Goal: Task Accomplishment & Management: Manage account settings

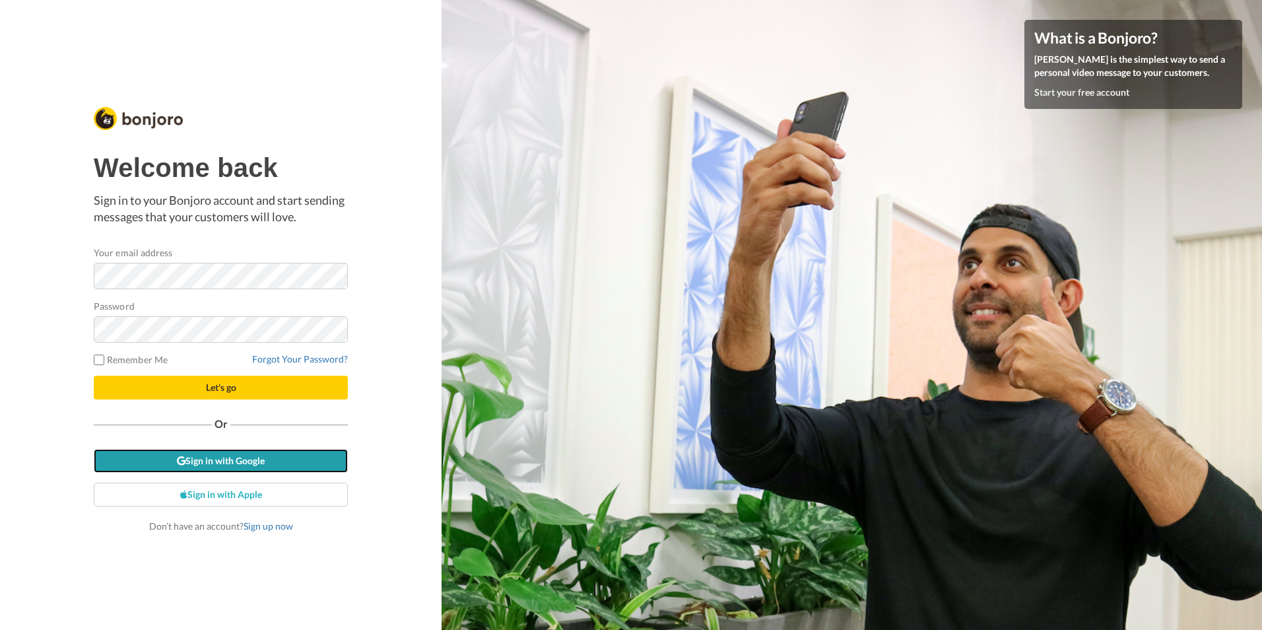
click at [247, 456] on link "Sign in with Google" at bounding box center [221, 461] width 254 height 24
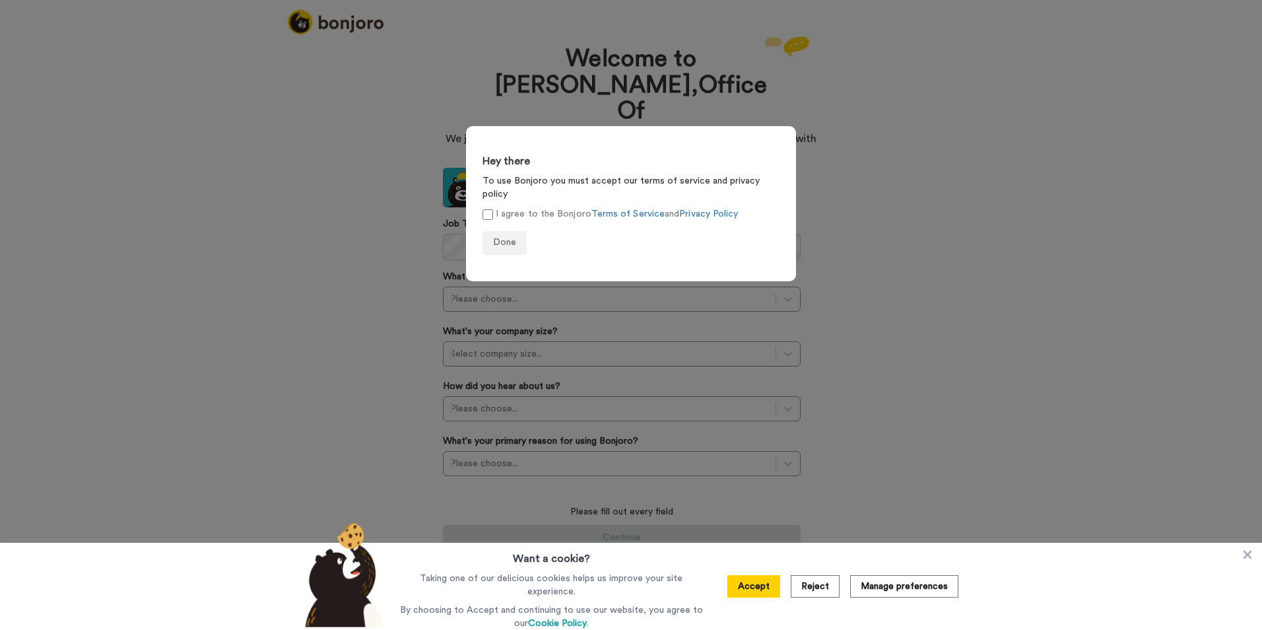
click at [481, 202] on form "Hey there To use Bonjoro you must accept our terms of service and privacy polic…" at bounding box center [631, 203] width 330 height 155
click at [500, 234] on button "Done" at bounding box center [504, 243] width 44 height 24
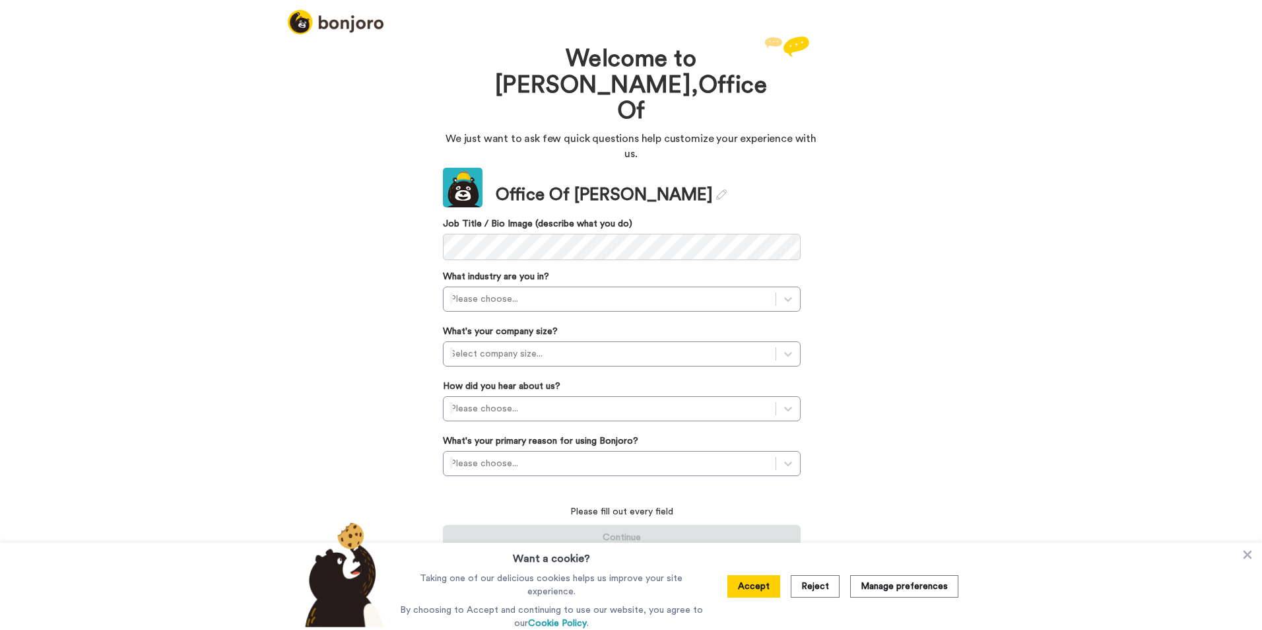
click at [758, 582] on button "Accept" at bounding box center [753, 586] width 53 height 22
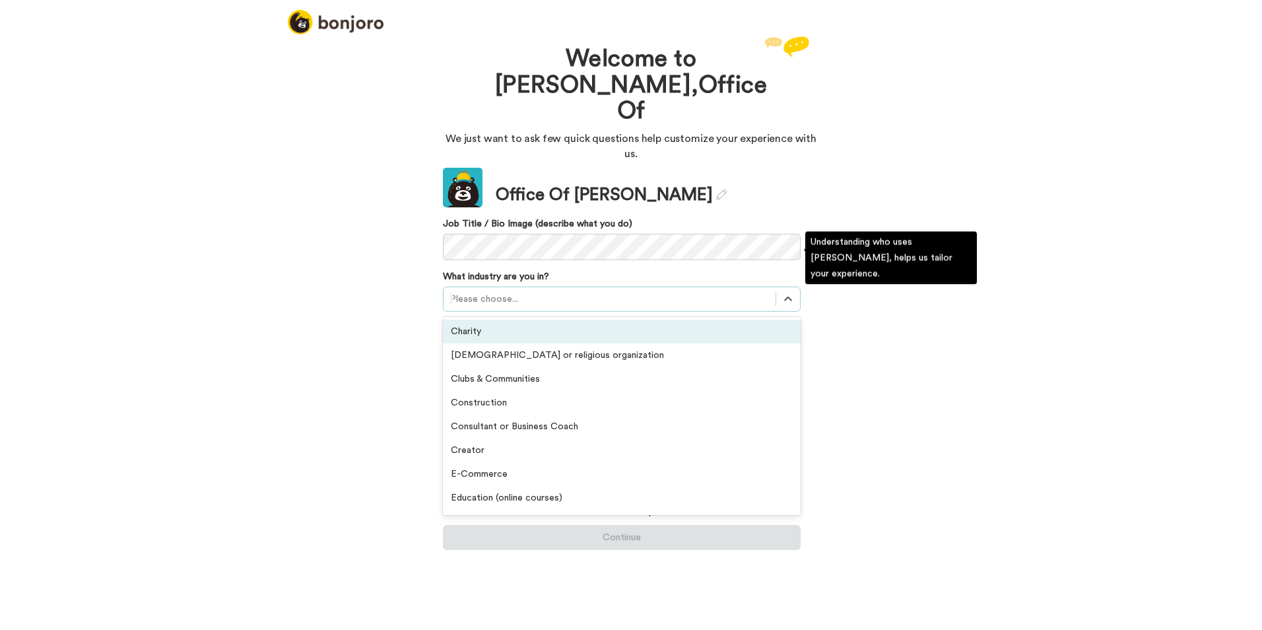
click at [510, 288] on div "Please choose..." at bounding box center [610, 298] width 332 height 21
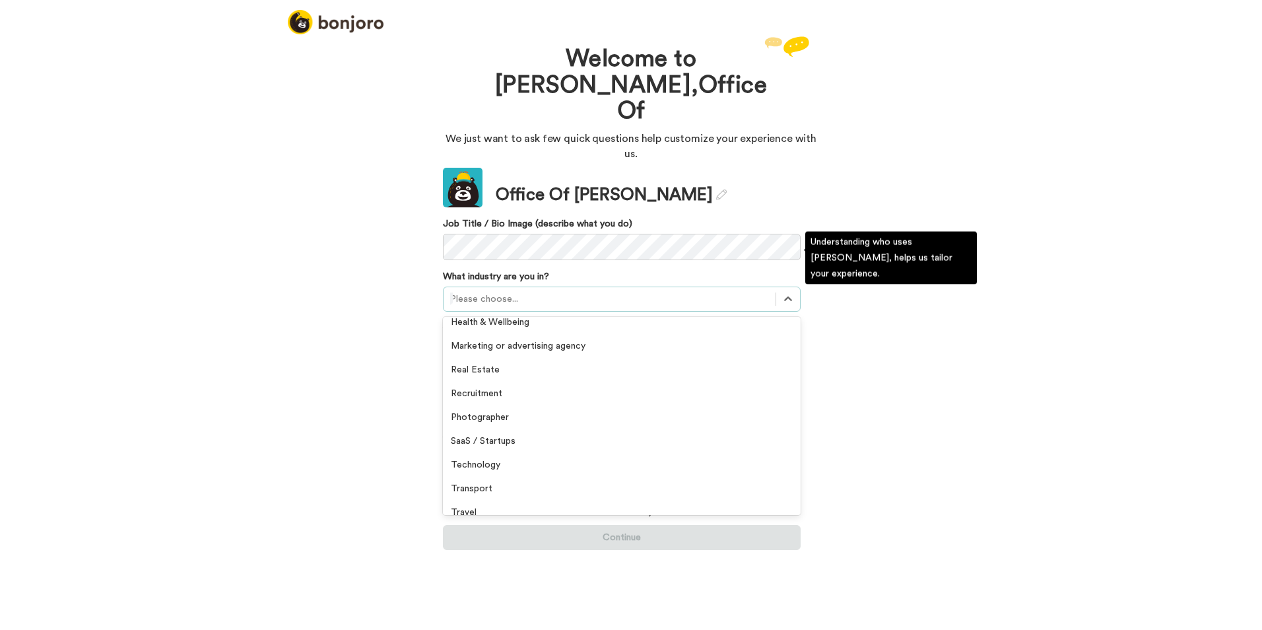
scroll to position [306, 0]
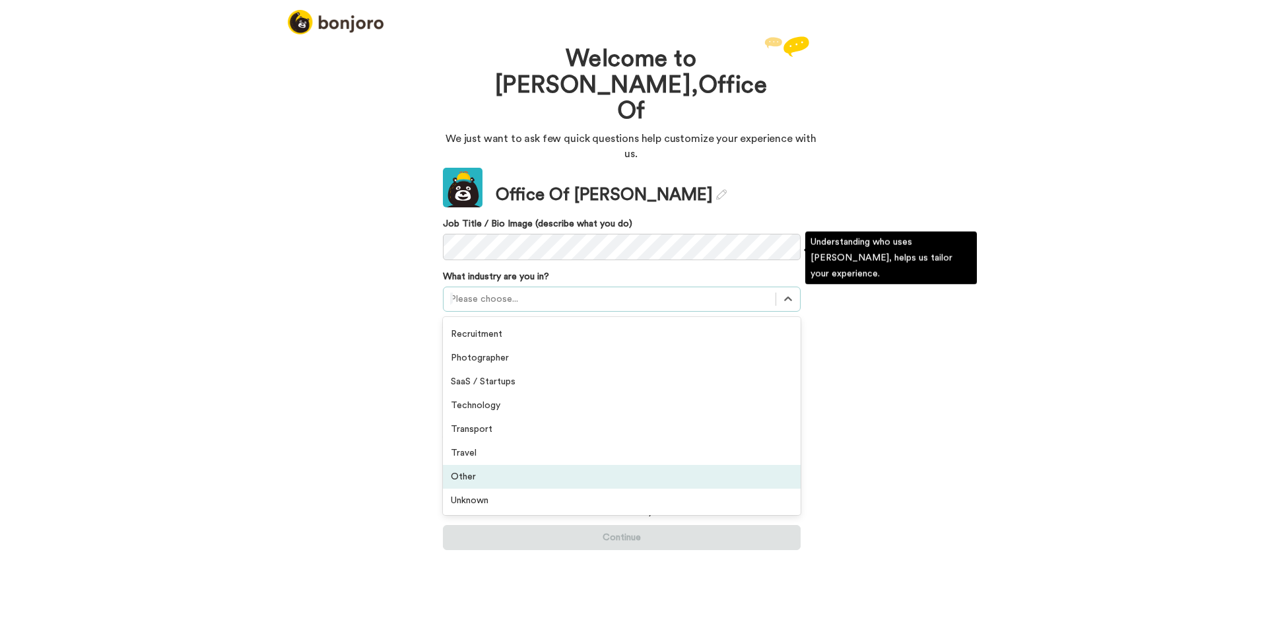
click at [522, 465] on div "Other" at bounding box center [622, 477] width 358 height 24
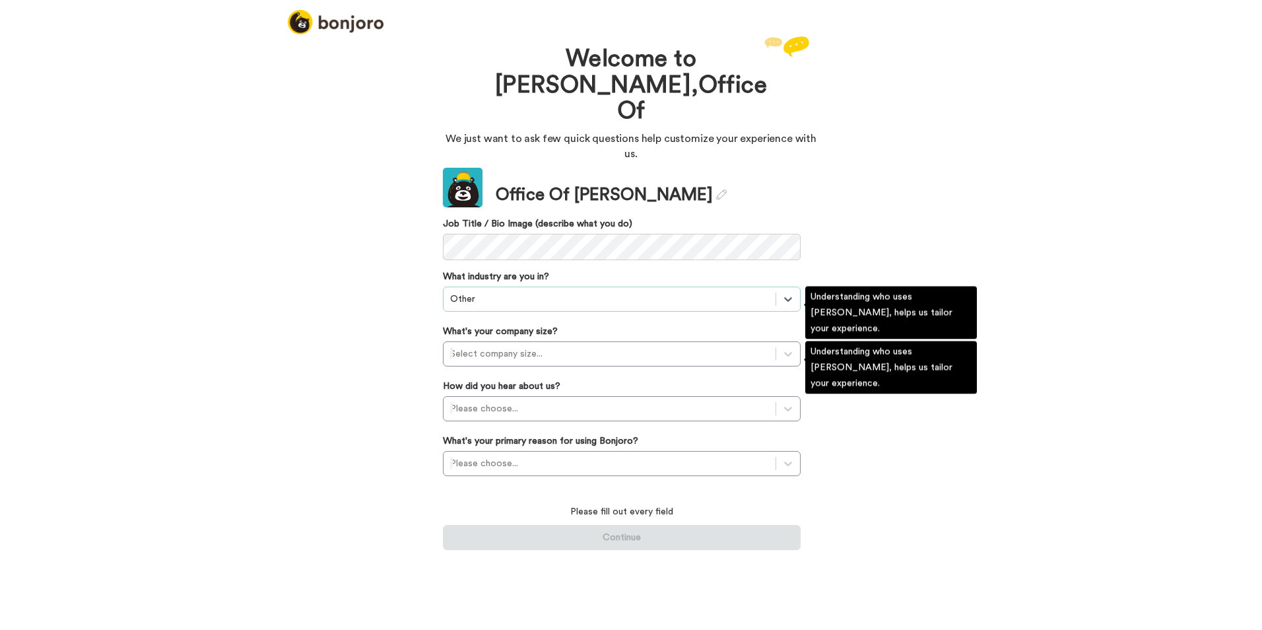
click at [544, 346] on div at bounding box center [609, 354] width 319 height 16
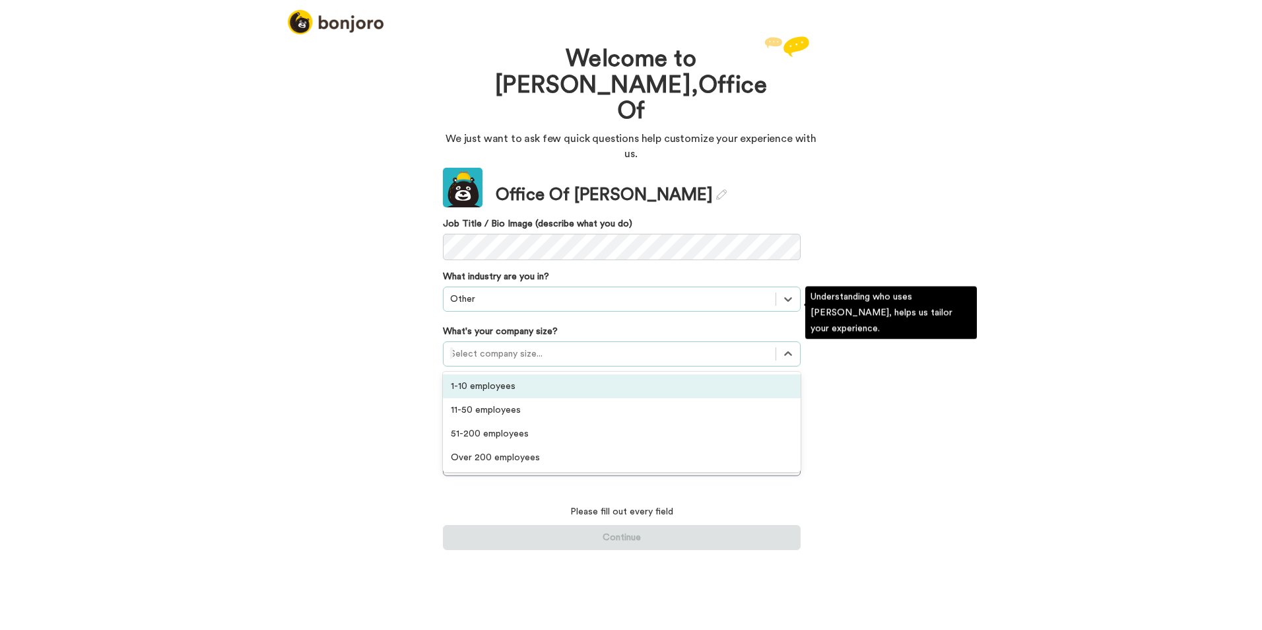
click at [526, 374] on div "1-10 employees" at bounding box center [622, 386] width 358 height 24
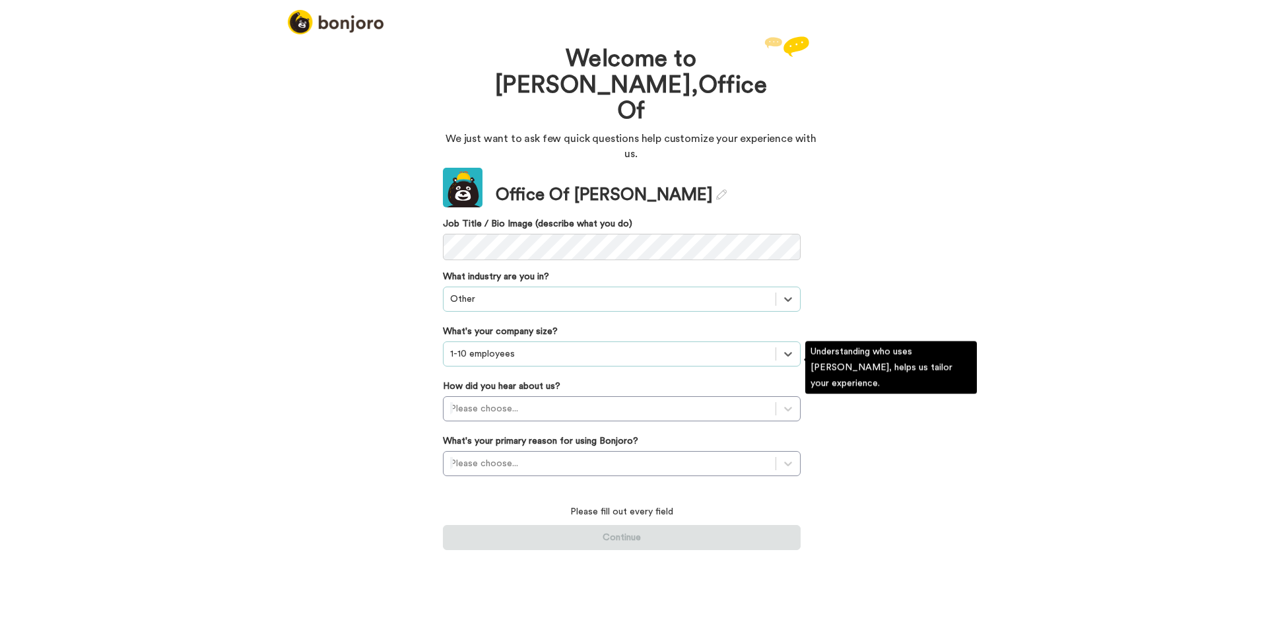
click at [510, 401] on div at bounding box center [609, 409] width 319 height 16
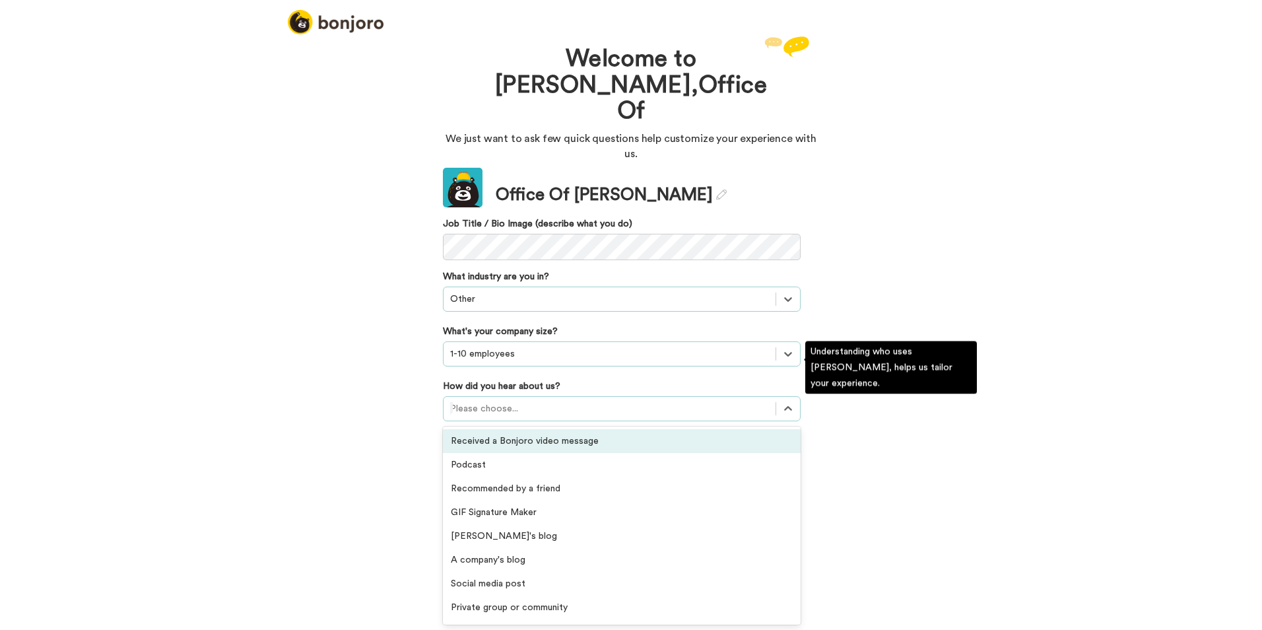
click at [516, 429] on div "Received a Bonjoro video message" at bounding box center [622, 441] width 358 height 24
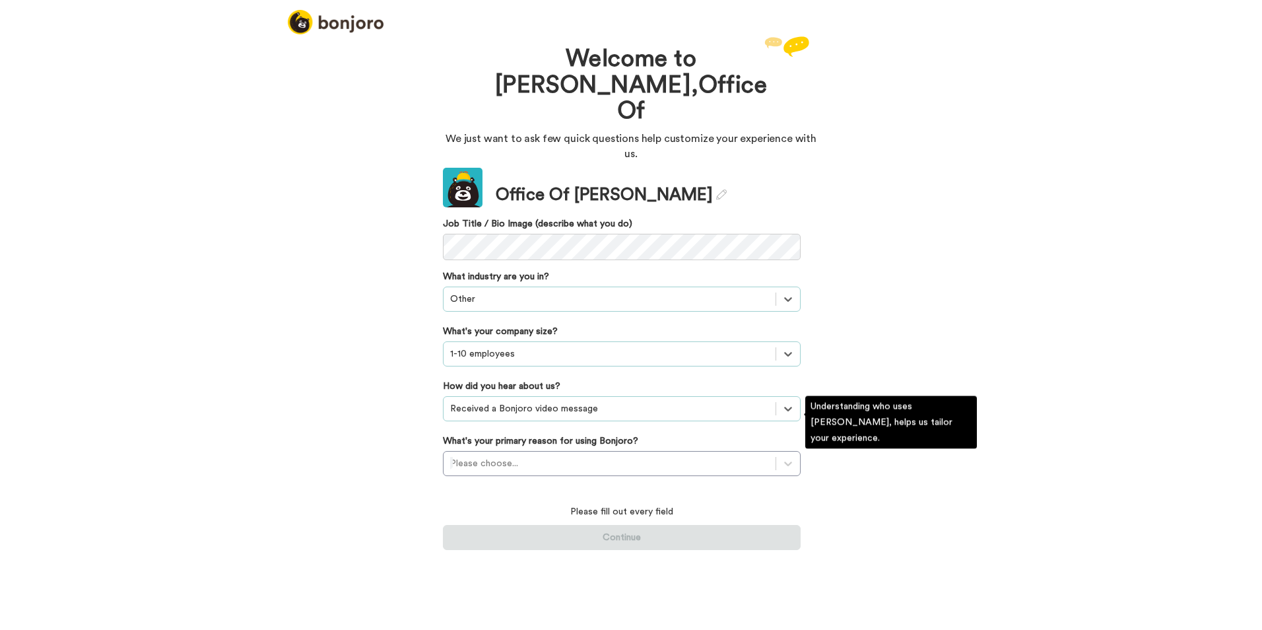
click at [527, 455] on div at bounding box center [609, 463] width 319 height 16
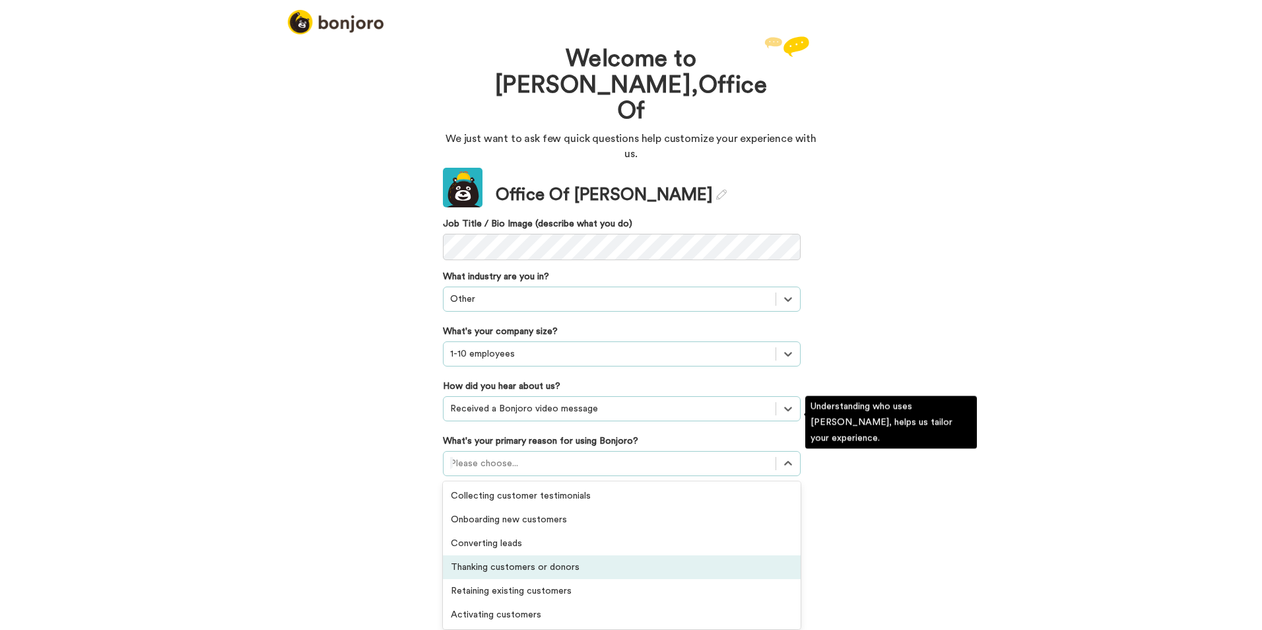
click at [523, 555] on div "Thanking customers or donors" at bounding box center [622, 567] width 358 height 24
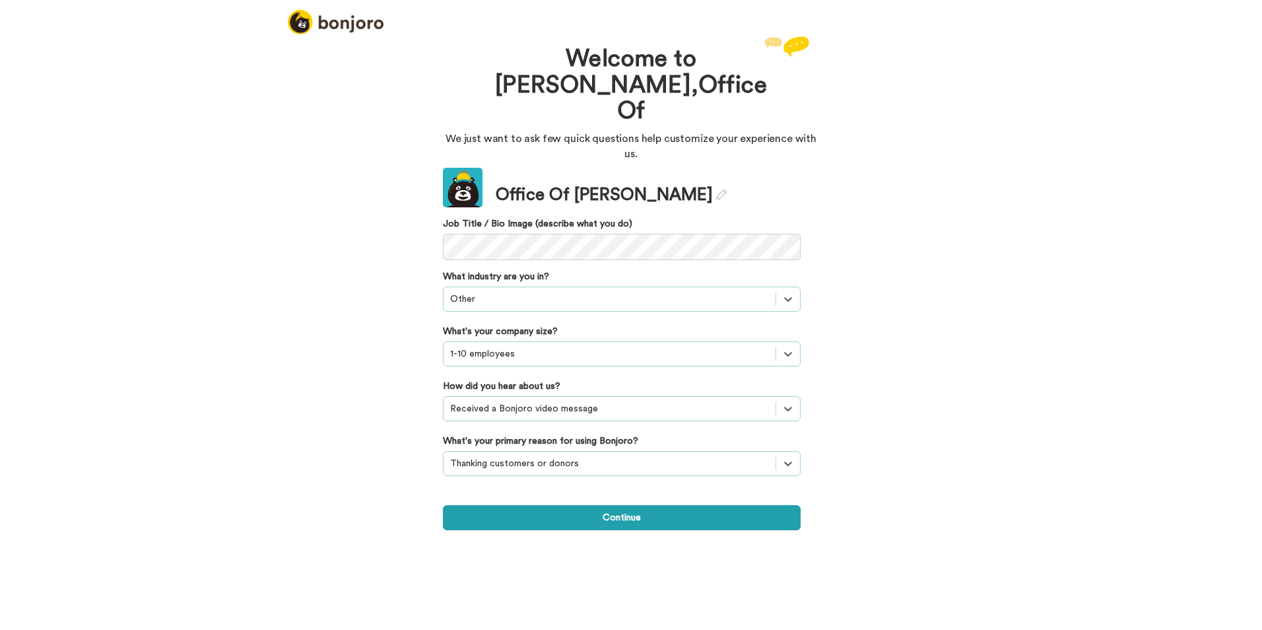
click at [585, 489] on div "Continue" at bounding box center [622, 509] width 358 height 41
click at [585, 505] on button "Continue" at bounding box center [622, 517] width 358 height 25
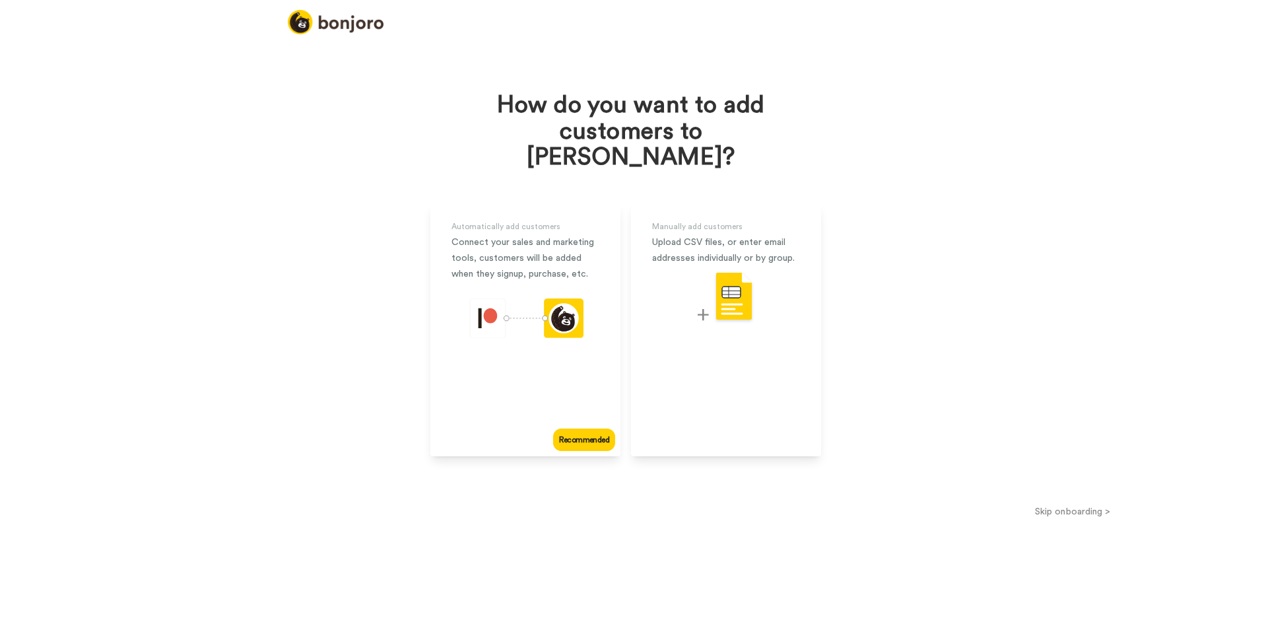
click at [1061, 504] on button "Skip onboarding >" at bounding box center [1072, 511] width 379 height 14
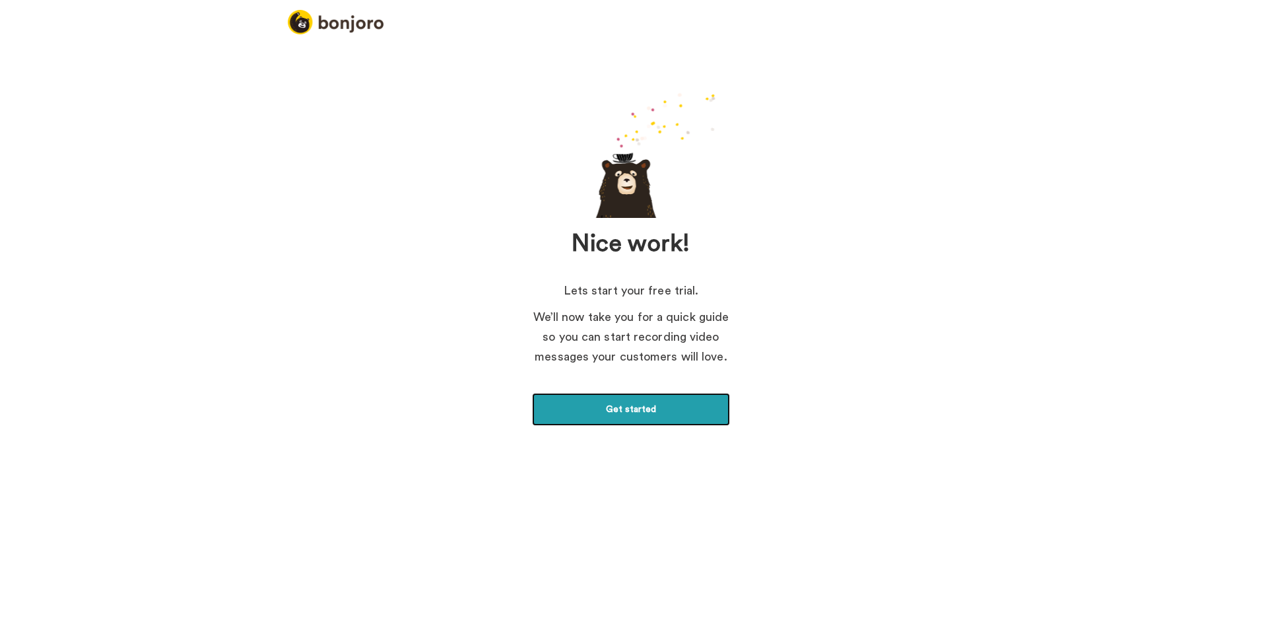
click at [591, 395] on link "Get started" at bounding box center [631, 409] width 198 height 33
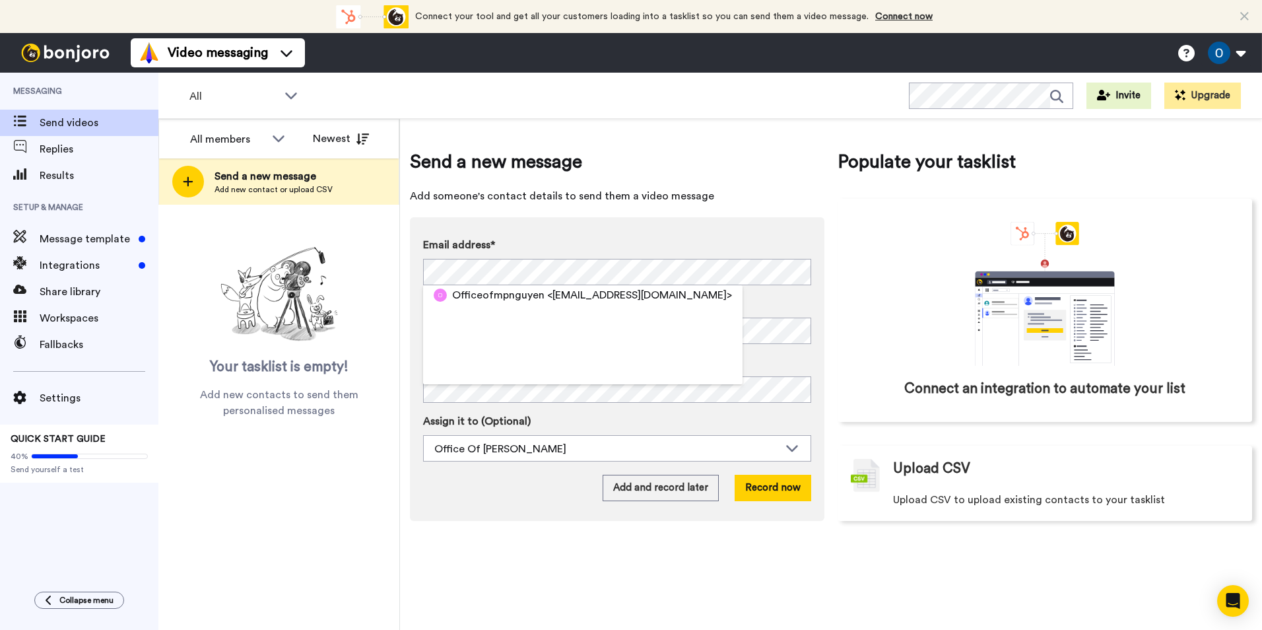
drag, startPoint x: 700, startPoint y: 195, endPoint x: 722, endPoint y: 185, distance: 23.9
click at [700, 194] on span "Add someone's contact details to send them a video message" at bounding box center [617, 196] width 415 height 16
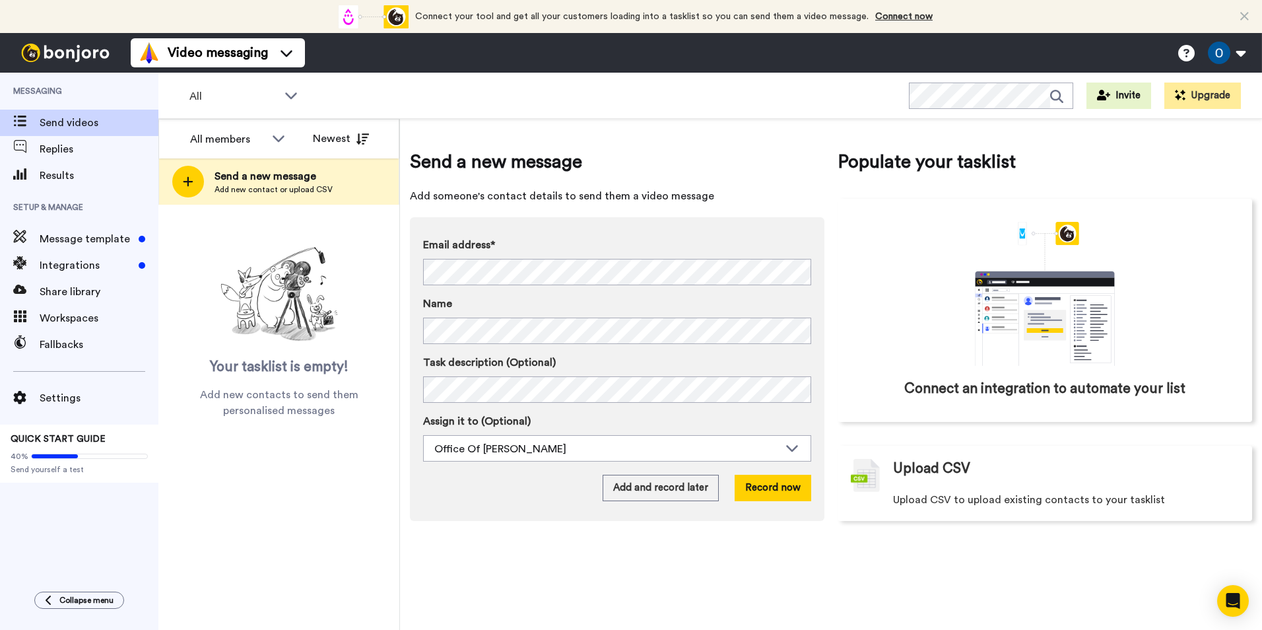
click at [1110, 93] on icon at bounding box center [1103, 95] width 13 height 11
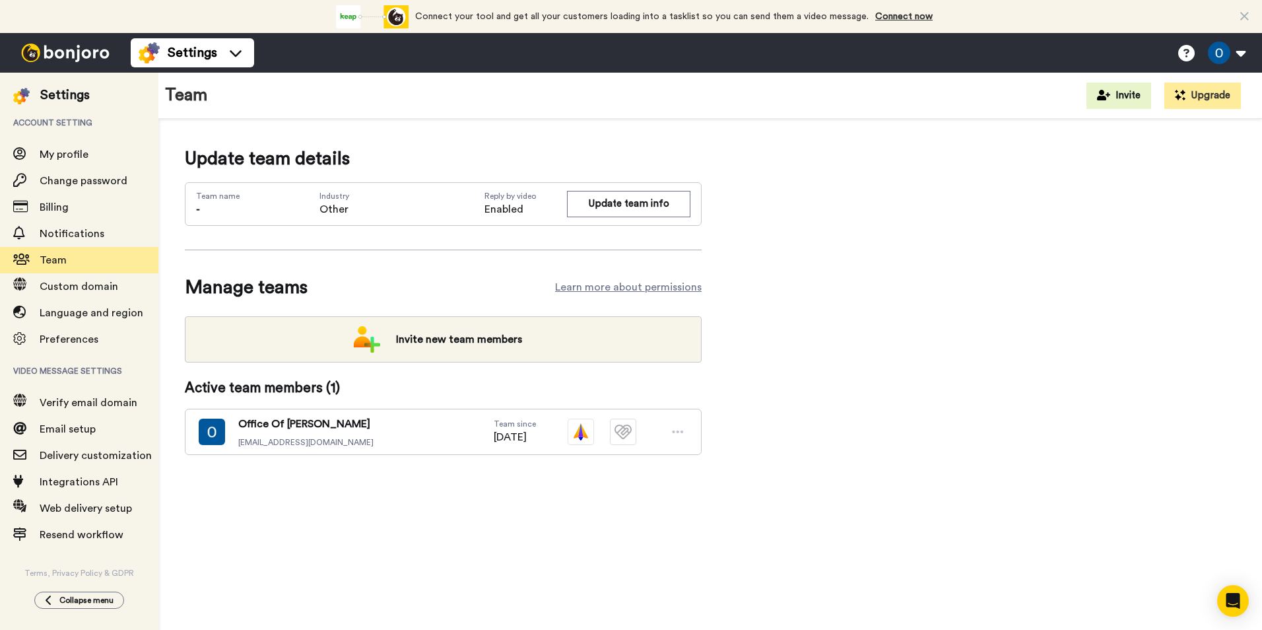
click at [449, 337] on span "Invite new team members" at bounding box center [458, 339] width 147 height 26
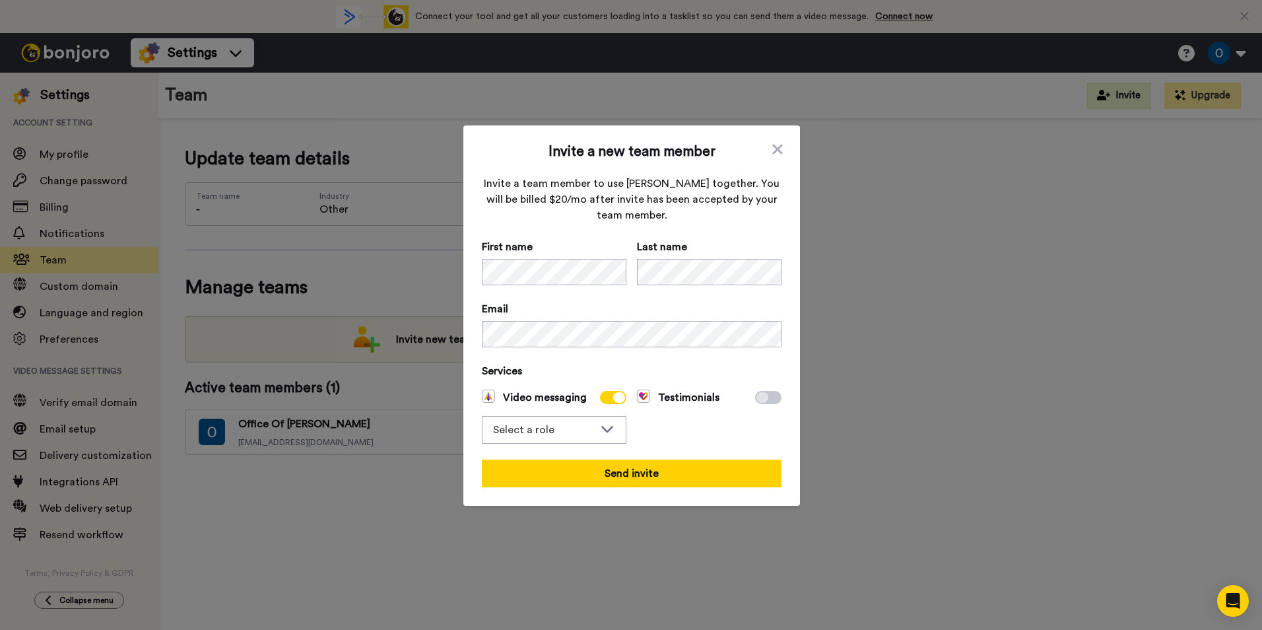
click at [633, 467] on button "Send invite" at bounding box center [632, 473] width 300 height 28
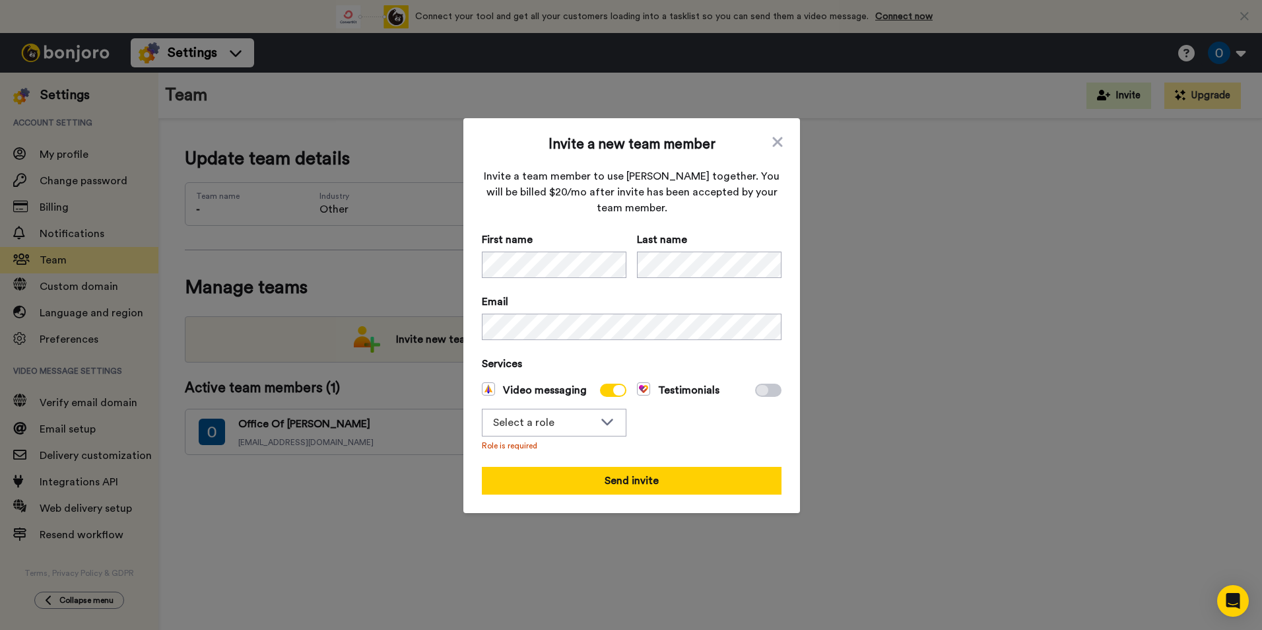
click at [592, 422] on div "Select a role" at bounding box center [553, 422] width 143 height 26
click at [543, 471] on span "Filmer" at bounding box center [515, 472] width 67 height 16
click at [593, 476] on button "Send invite" at bounding box center [632, 481] width 300 height 28
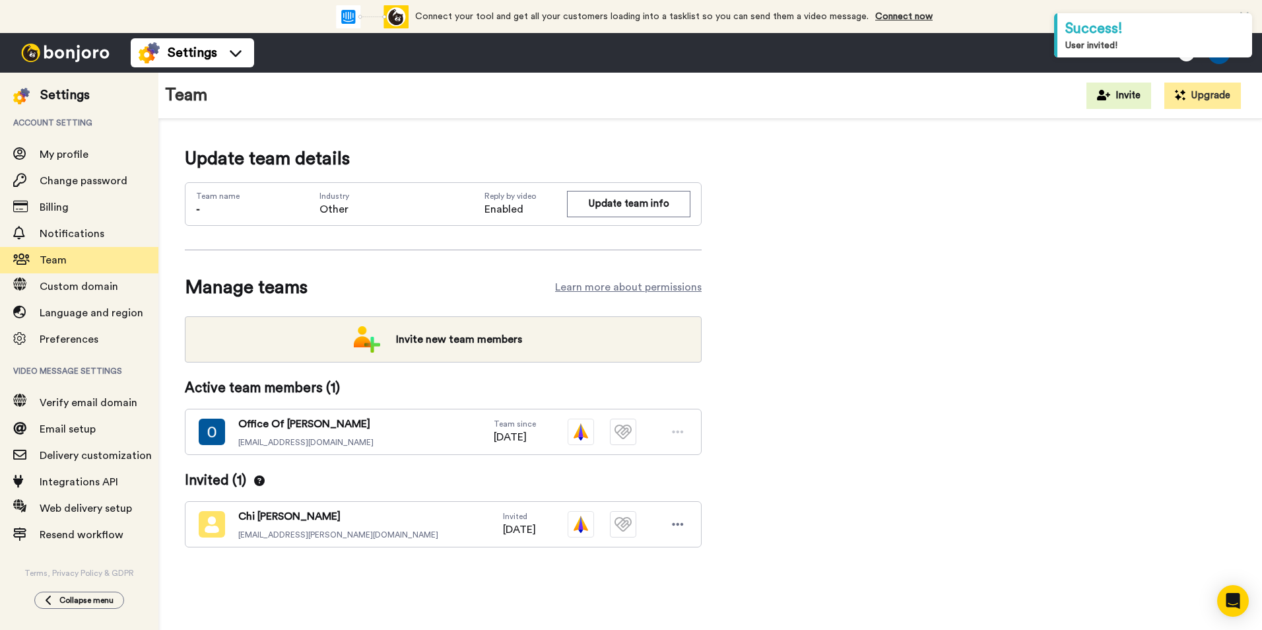
click at [880, 396] on div "Update team details Team name - Industry Other Reply by video Enabled Update te…" at bounding box center [710, 367] width 1051 height 444
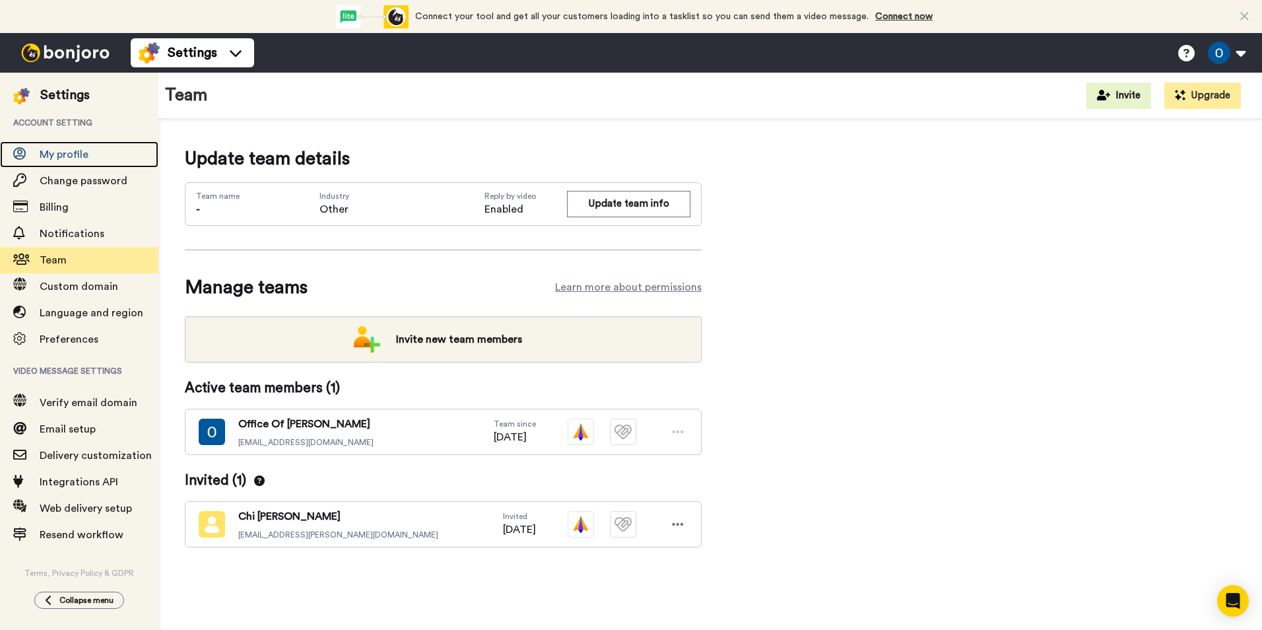
click at [85, 154] on span "My profile" at bounding box center [64, 154] width 49 height 11
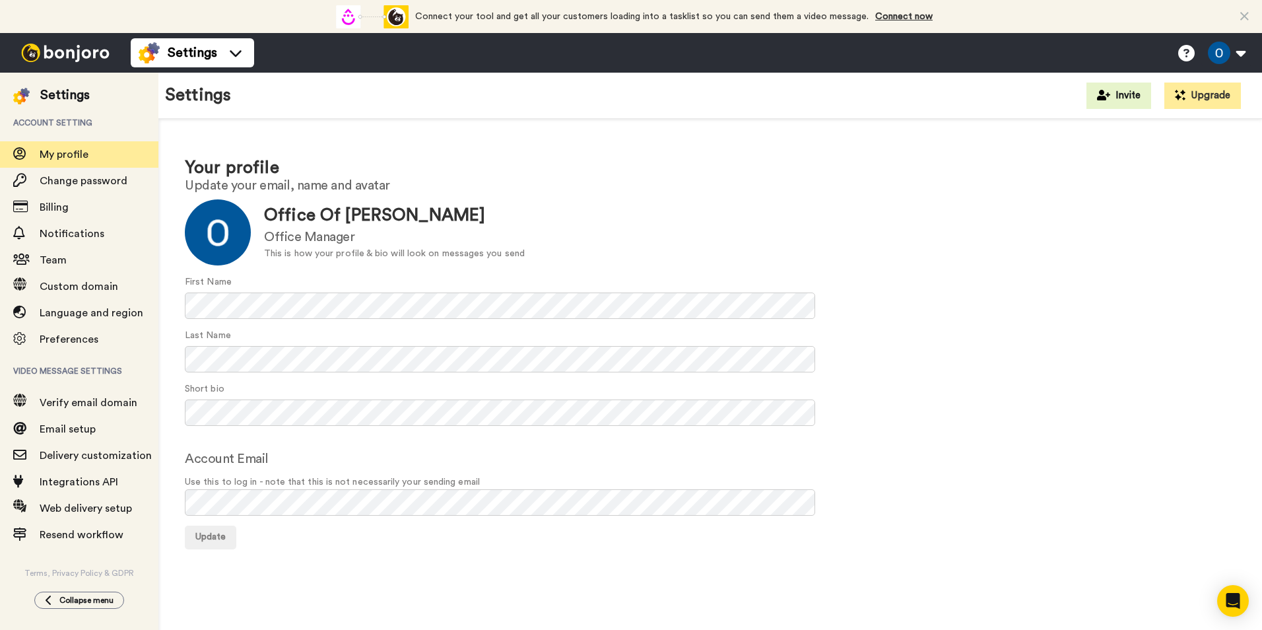
click at [51, 54] on img at bounding box center [65, 53] width 99 height 18
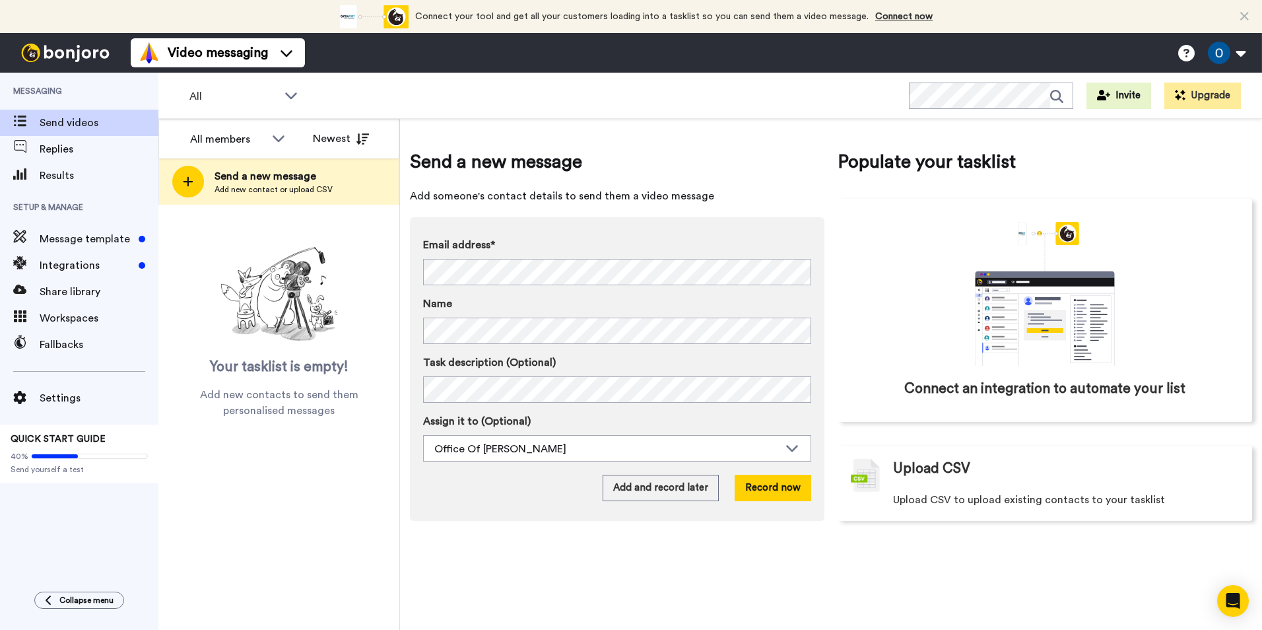
click at [1101, 286] on icon "animation" at bounding box center [1045, 318] width 139 height 94
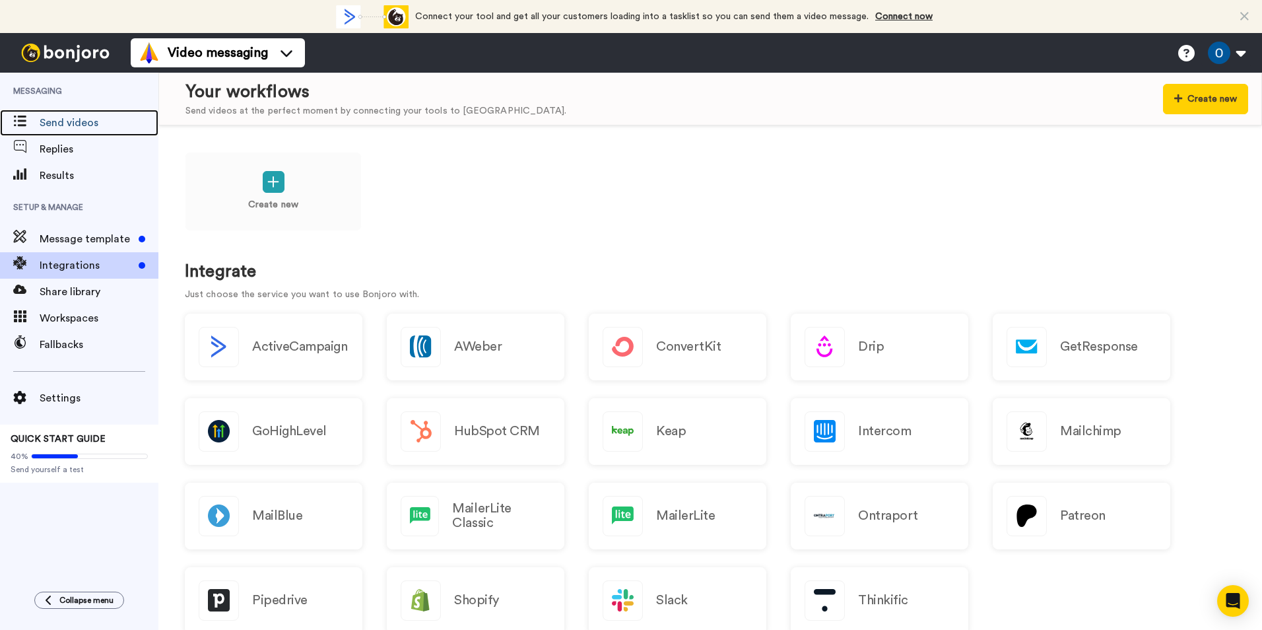
click at [90, 127] on span "Send videos" at bounding box center [99, 123] width 119 height 16
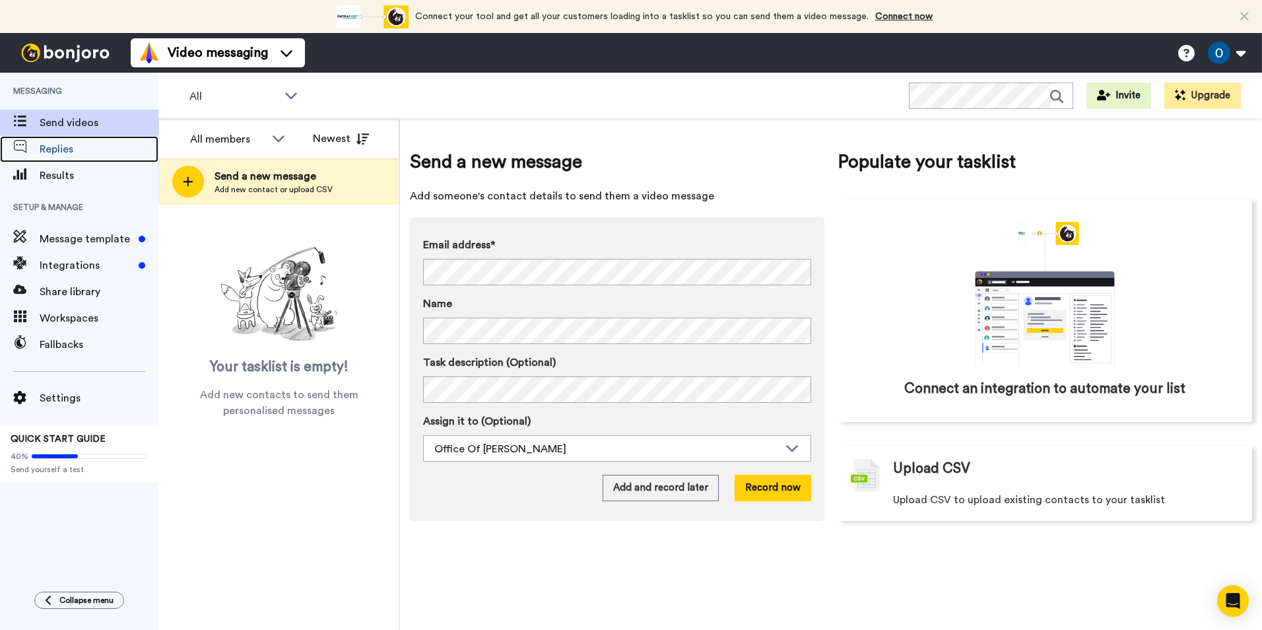
click at [54, 143] on span "Replies" at bounding box center [99, 149] width 119 height 16
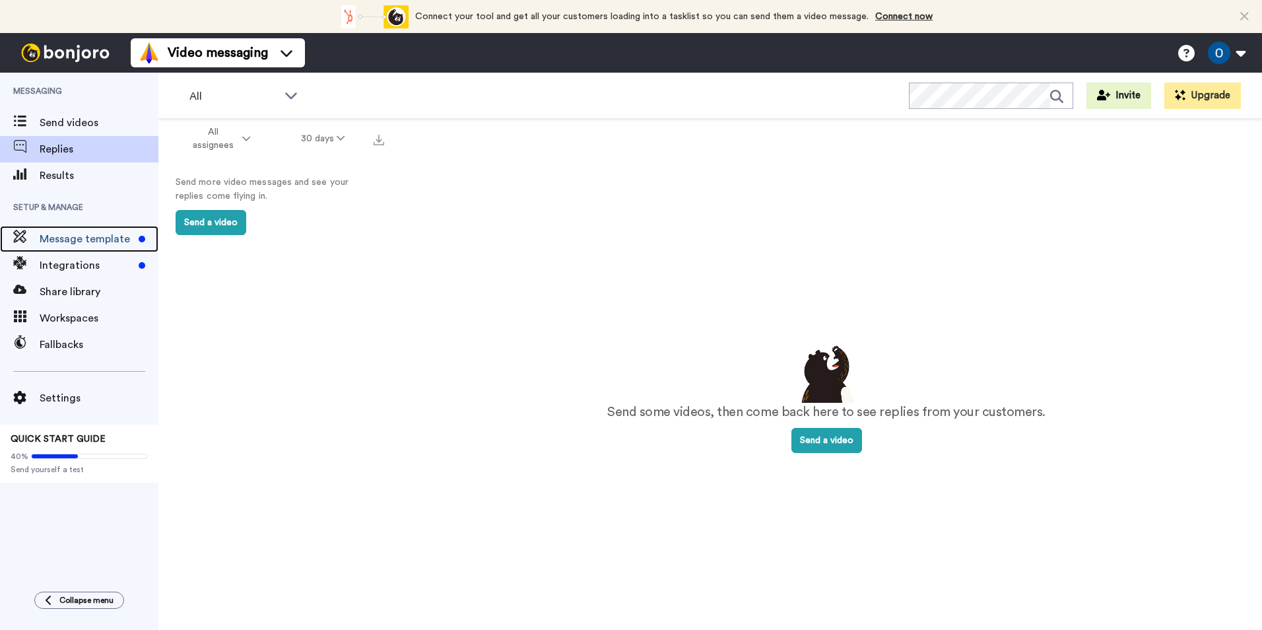
click at [73, 238] on span "Message template" at bounding box center [87, 239] width 94 height 16
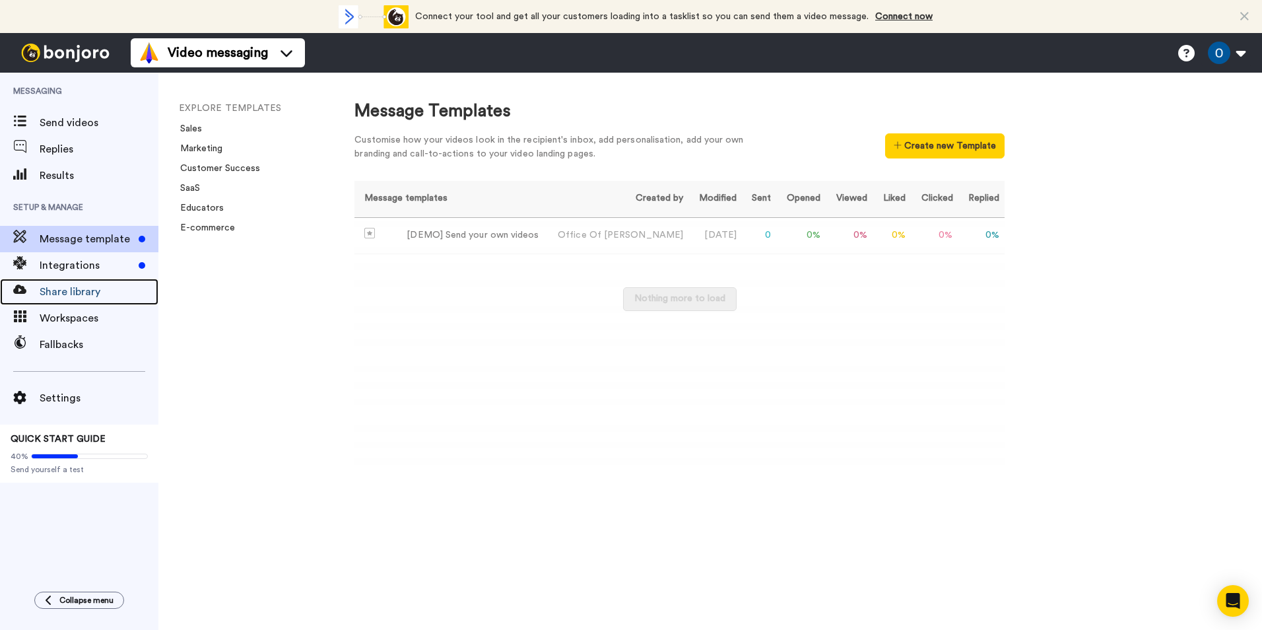
click at [67, 281] on div "Share library" at bounding box center [79, 292] width 158 height 26
click at [72, 267] on span "Integrations" at bounding box center [87, 265] width 94 height 16
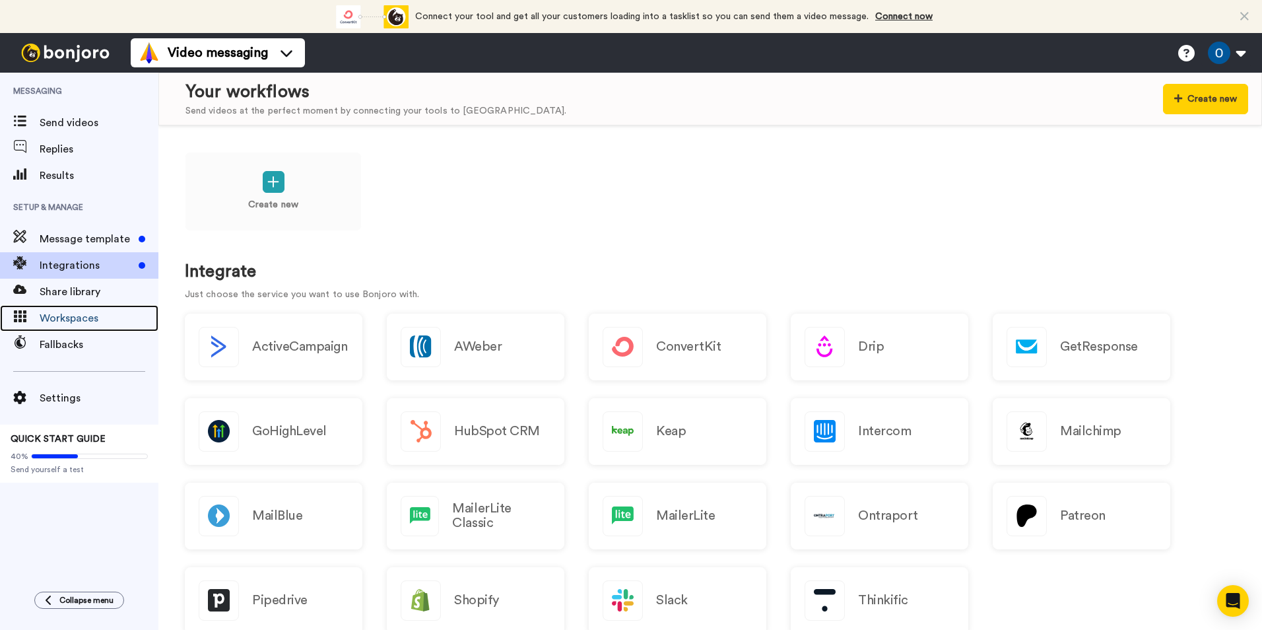
click at [67, 310] on span "Workspaces" at bounding box center [99, 318] width 119 height 16
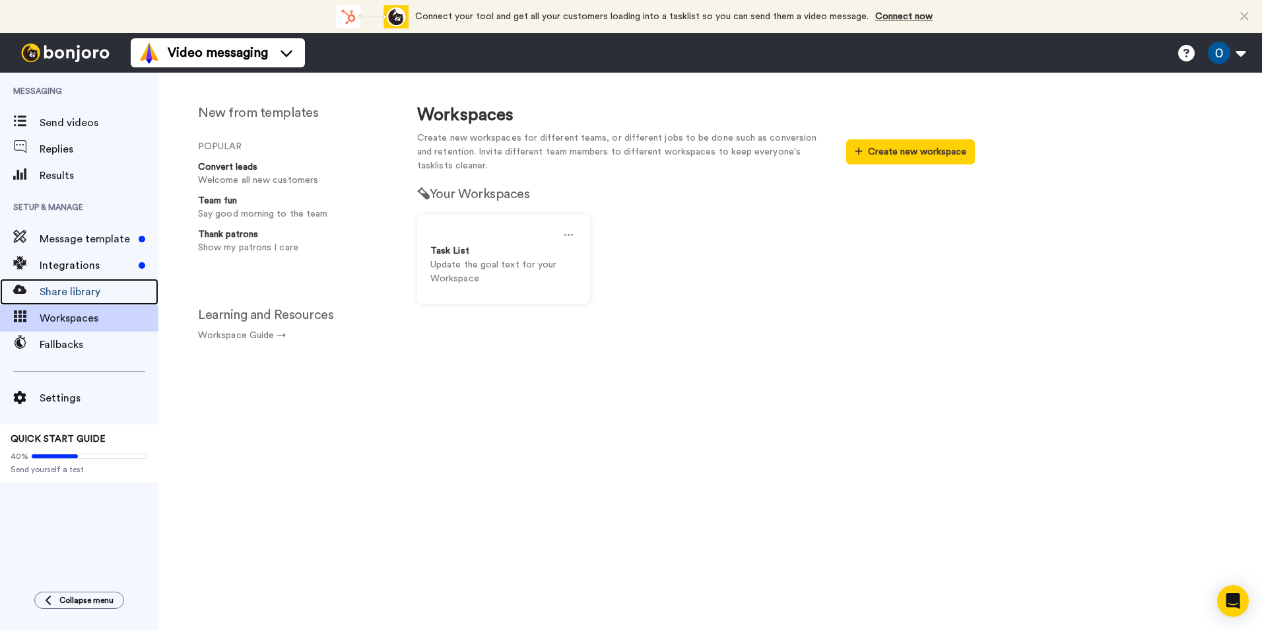
click at [49, 292] on span "Share library" at bounding box center [99, 292] width 119 height 16
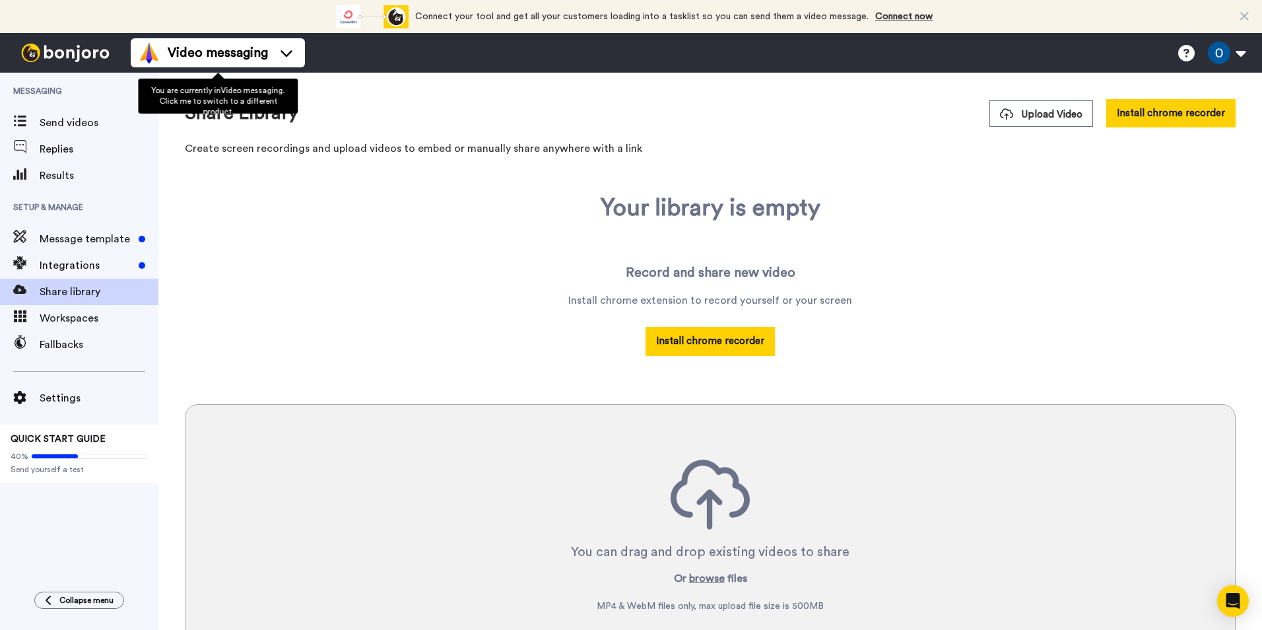
click at [271, 51] on div "Video messaging" at bounding box center [218, 52] width 158 height 21
click at [524, 107] on div "Share Library Upload Video Install chrome recorder" at bounding box center [710, 113] width 1051 height 28
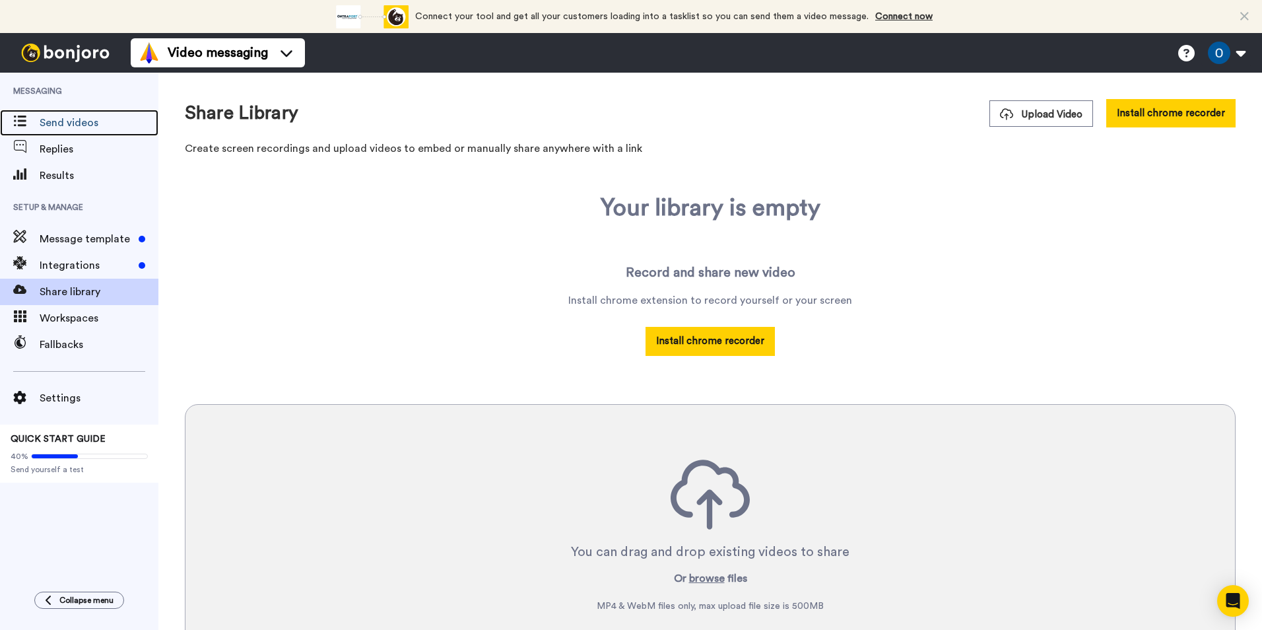
click at [83, 120] on span "Send videos" at bounding box center [99, 123] width 119 height 16
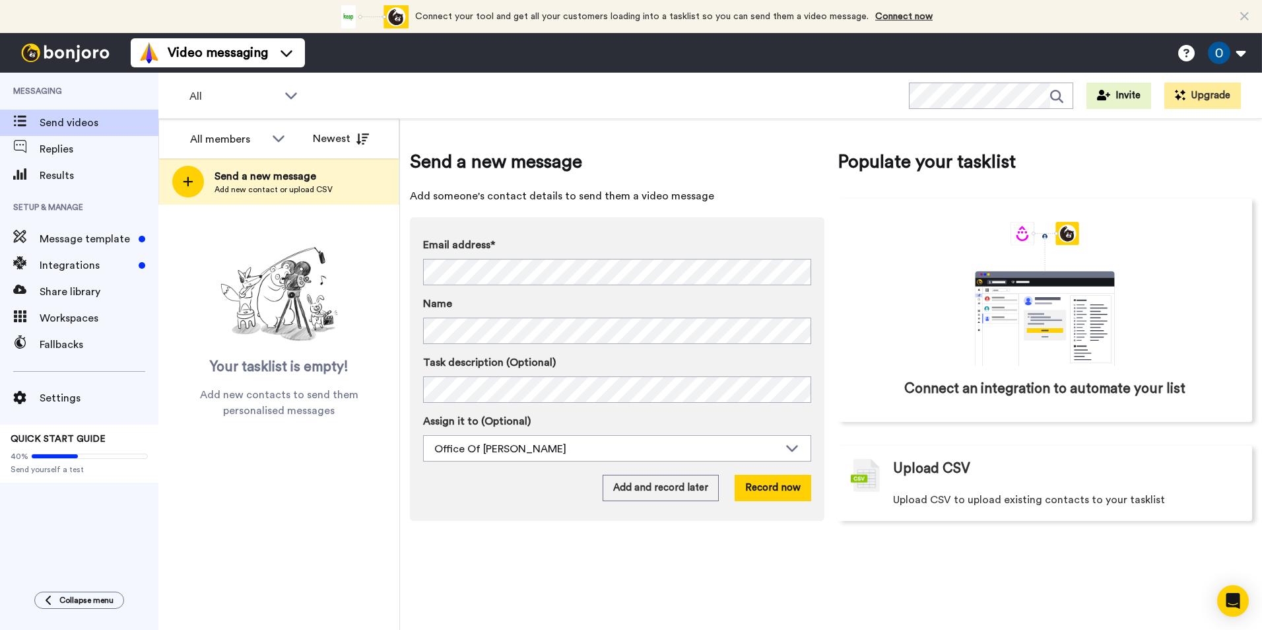
click at [246, 185] on span "Add new contact or upload CSV" at bounding box center [274, 189] width 118 height 11
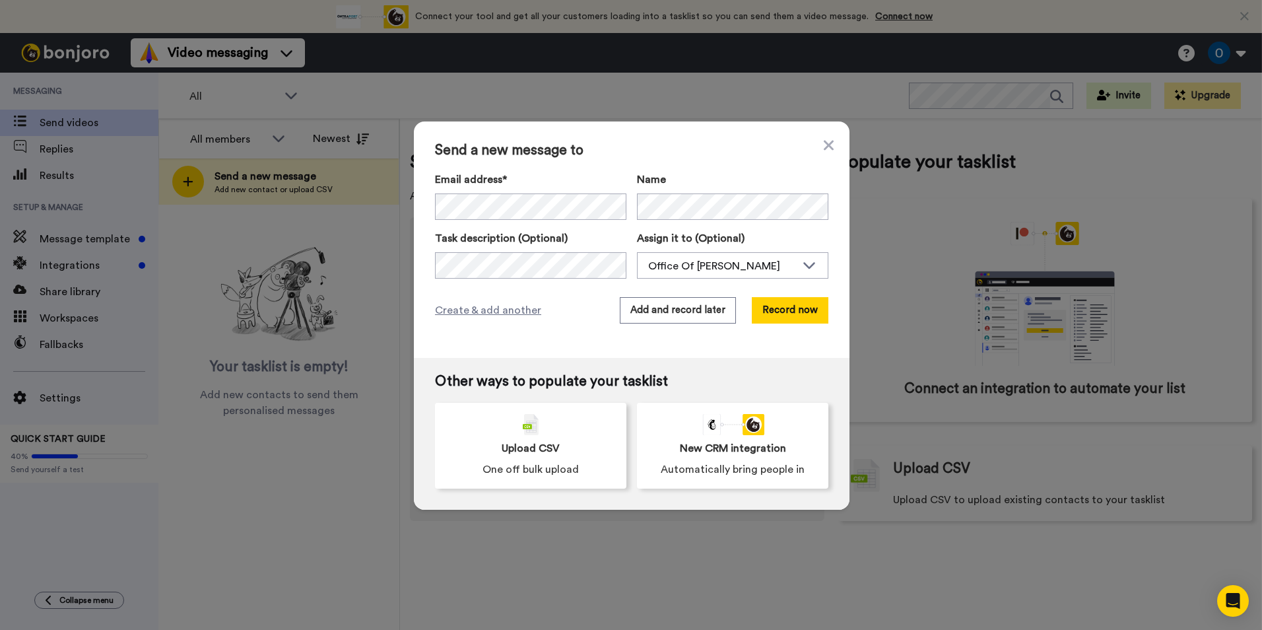
click at [686, 269] on div "Office Of MP Nguyen" at bounding box center [722, 266] width 148 height 16
click at [729, 259] on div "Office Of MP Nguyen" at bounding box center [722, 266] width 148 height 16
click at [826, 145] on icon at bounding box center [829, 145] width 10 height 16
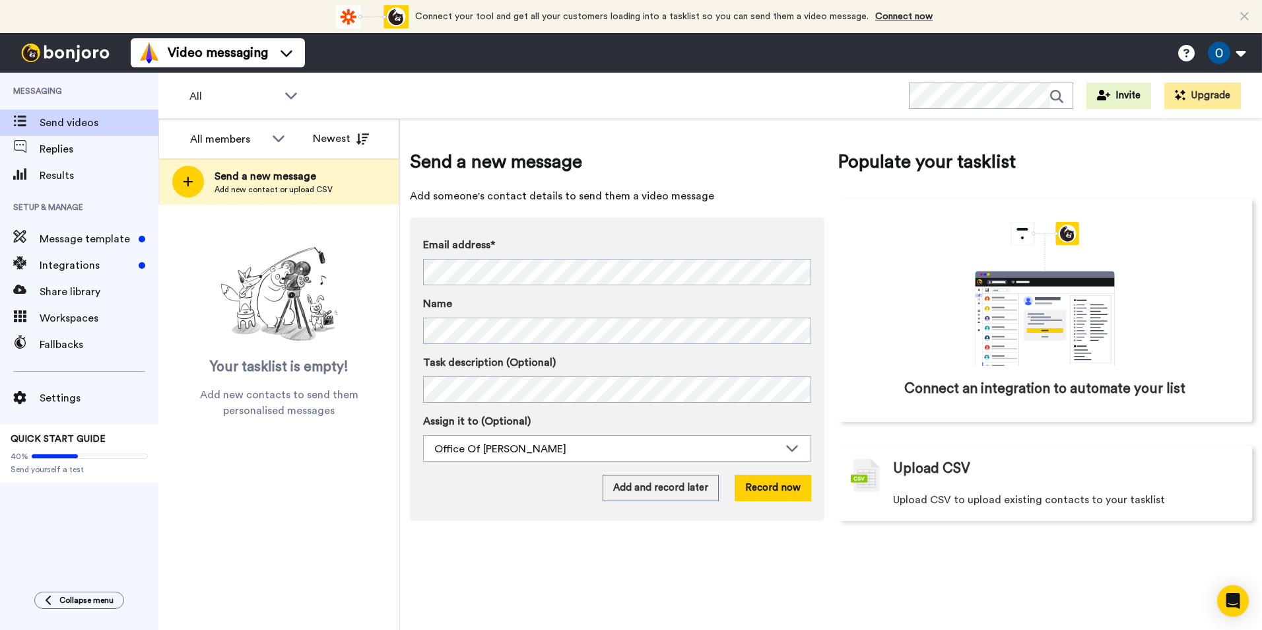
click at [1080, 94] on div "Invite Upgrade" at bounding box center [1075, 96] width 332 height 26
click at [1106, 94] on icon at bounding box center [1103, 95] width 13 height 11
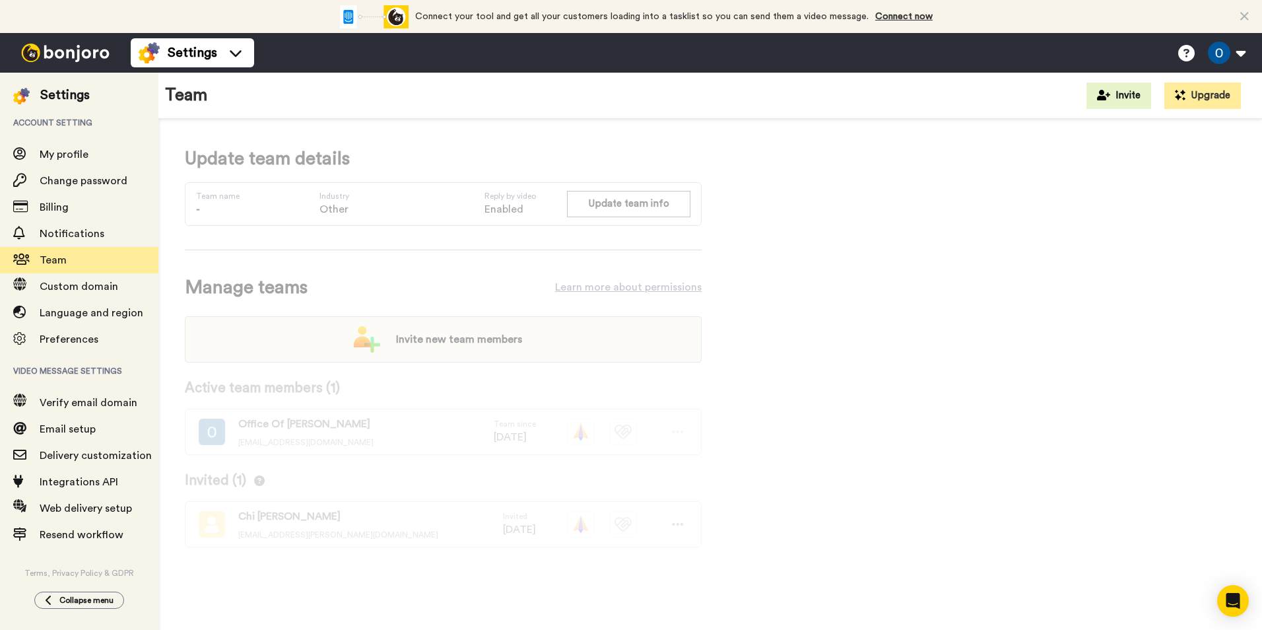
click at [673, 523] on icon at bounding box center [678, 523] width 12 height 13
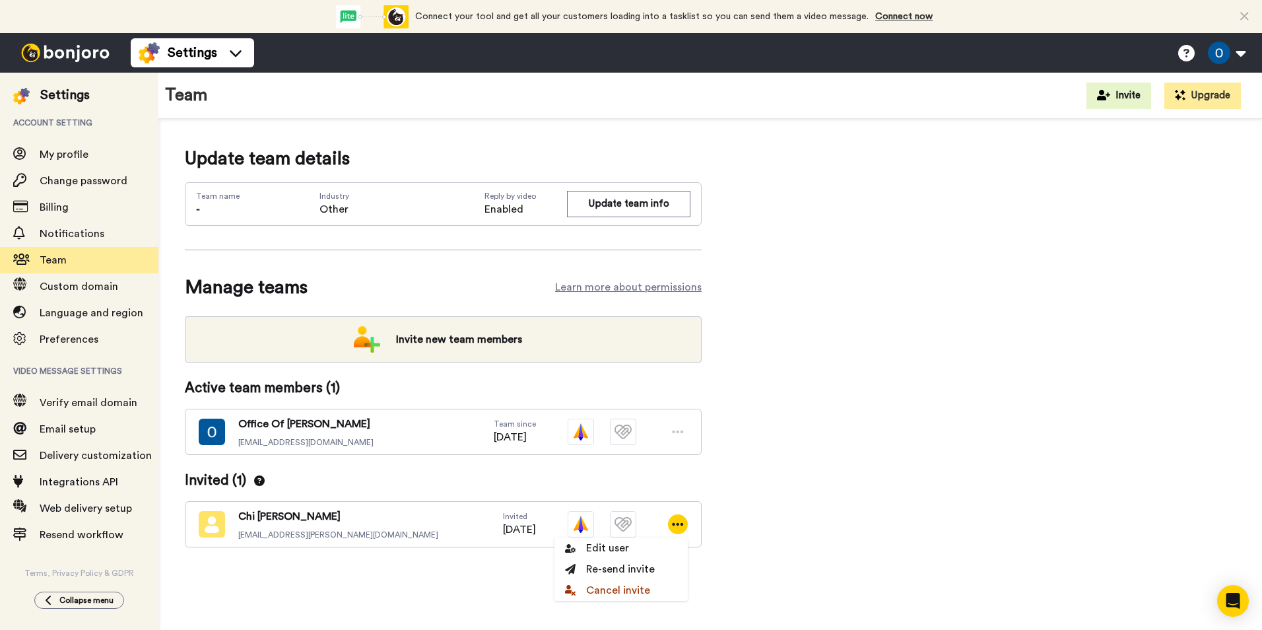
click at [877, 515] on div "Update team details Team name - Industry Other Reply by video Enabled Update te…" at bounding box center [710, 367] width 1051 height 444
click at [677, 425] on icon at bounding box center [678, 431] width 12 height 13
click at [678, 429] on icon at bounding box center [678, 431] width 12 height 13
